Goal: Task Accomplishment & Management: Complete application form

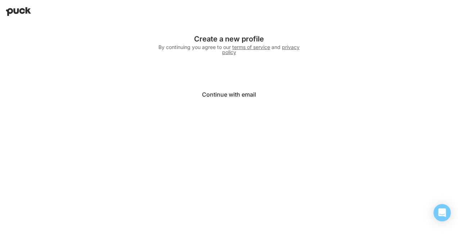
click at [229, 95] on button "Continue with email" at bounding box center [229, 94] width 144 height 17
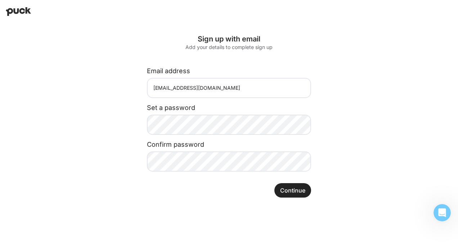
click at [301, 192] on button "Continue" at bounding box center [292, 190] width 37 height 14
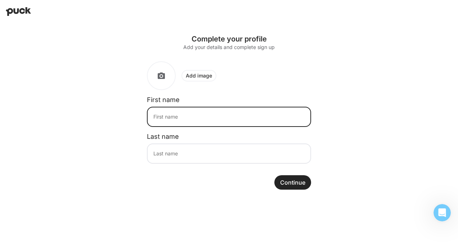
click at [185, 117] on input at bounding box center [229, 117] width 164 height 20
type input "[PERSON_NAME]"
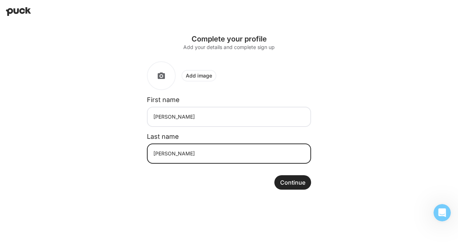
type input "[PERSON_NAME]"
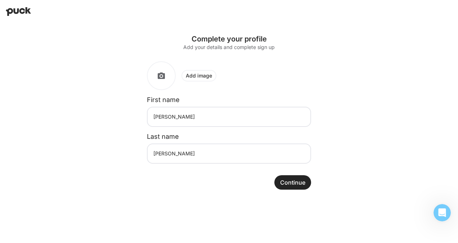
click at [295, 179] on button "Continue" at bounding box center [292, 182] width 37 height 14
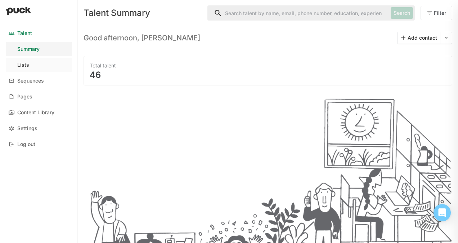
click at [20, 64] on div "Lists" at bounding box center [23, 65] width 12 height 6
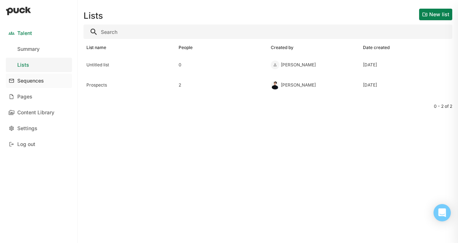
click at [35, 81] on div "Sequences" at bounding box center [30, 81] width 27 height 6
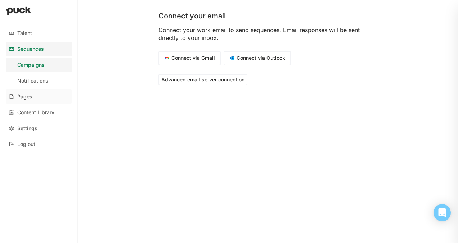
click at [32, 96] on div "Pages" at bounding box center [24, 97] width 15 height 6
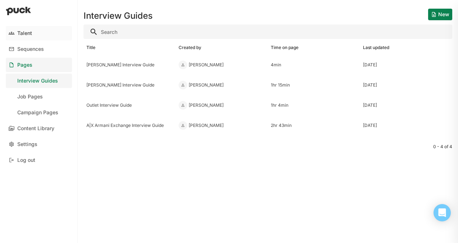
click at [27, 29] on link "Talent" at bounding box center [39, 33] width 66 height 14
